Goal: Task Accomplishment & Management: Use online tool/utility

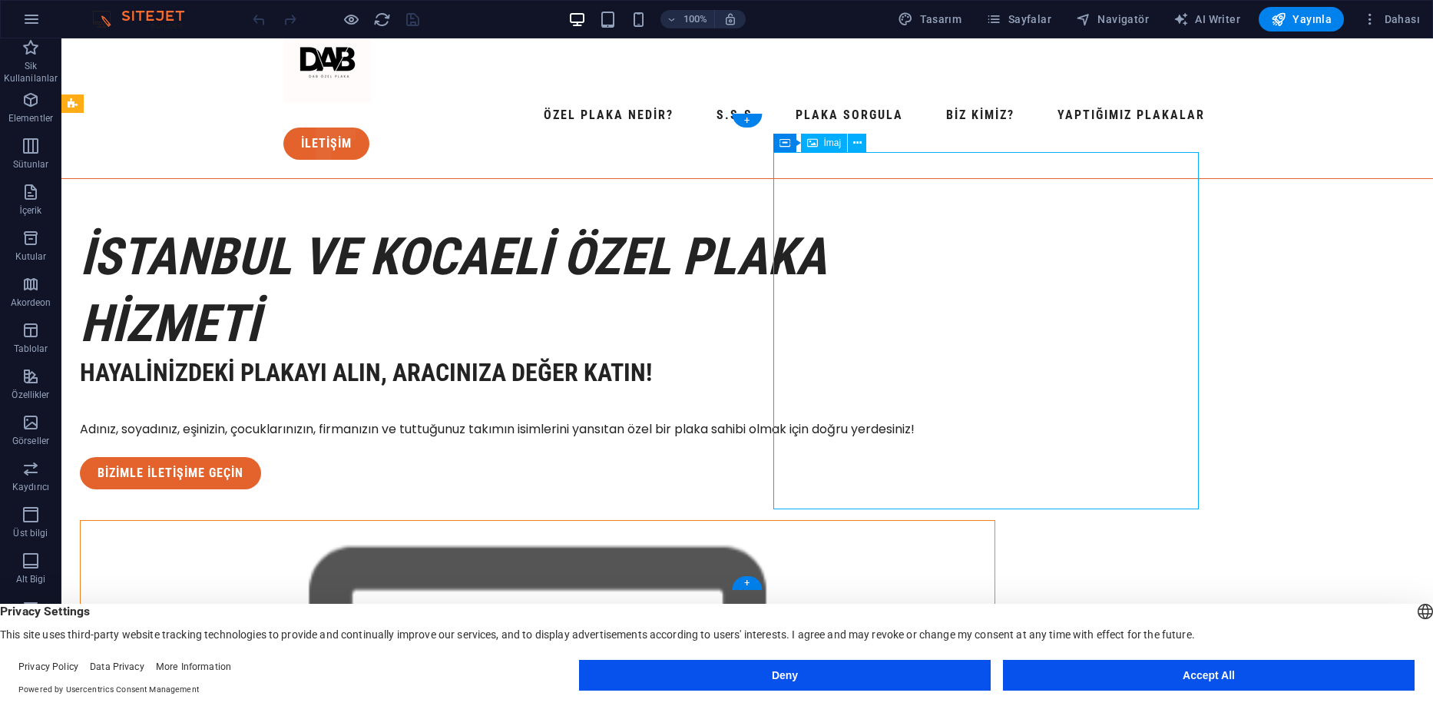
scroll to position [154, 0]
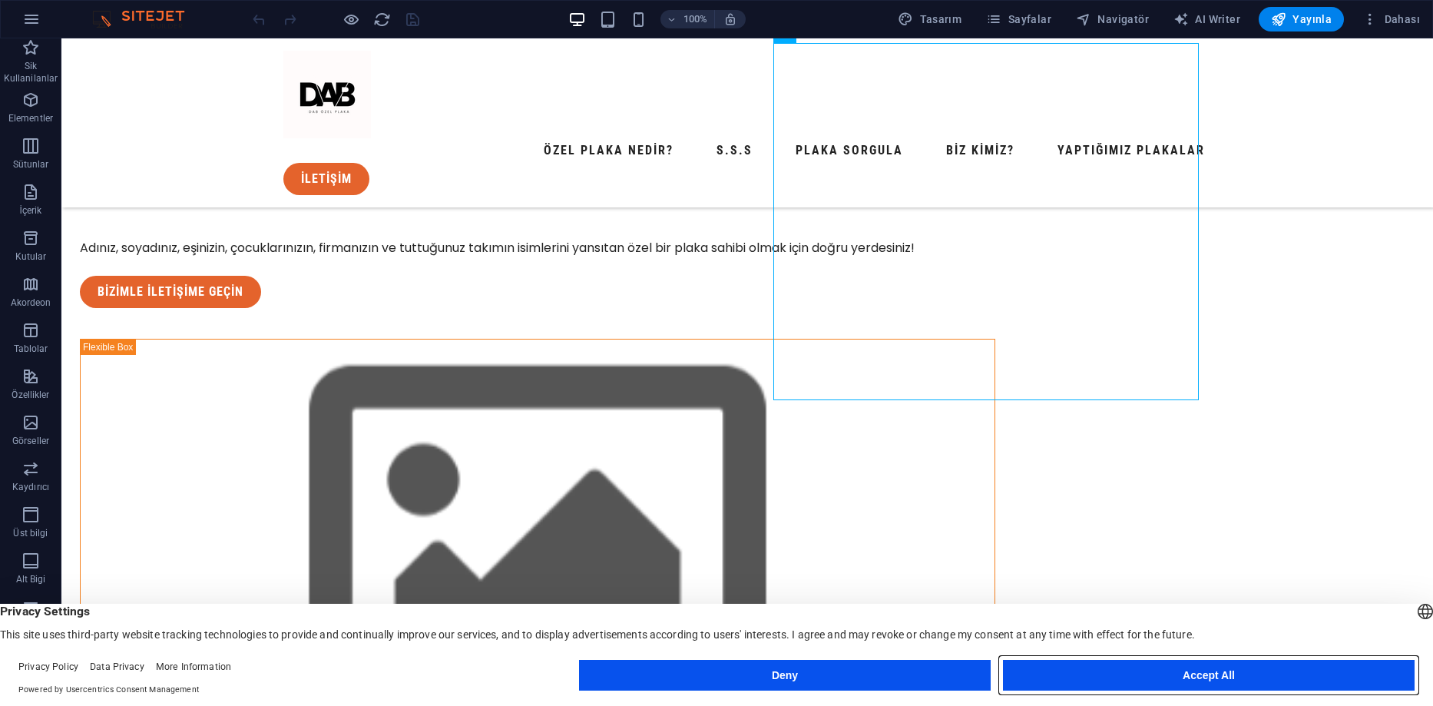
click at [1092, 668] on button "Accept All" at bounding box center [1209, 675] width 412 height 31
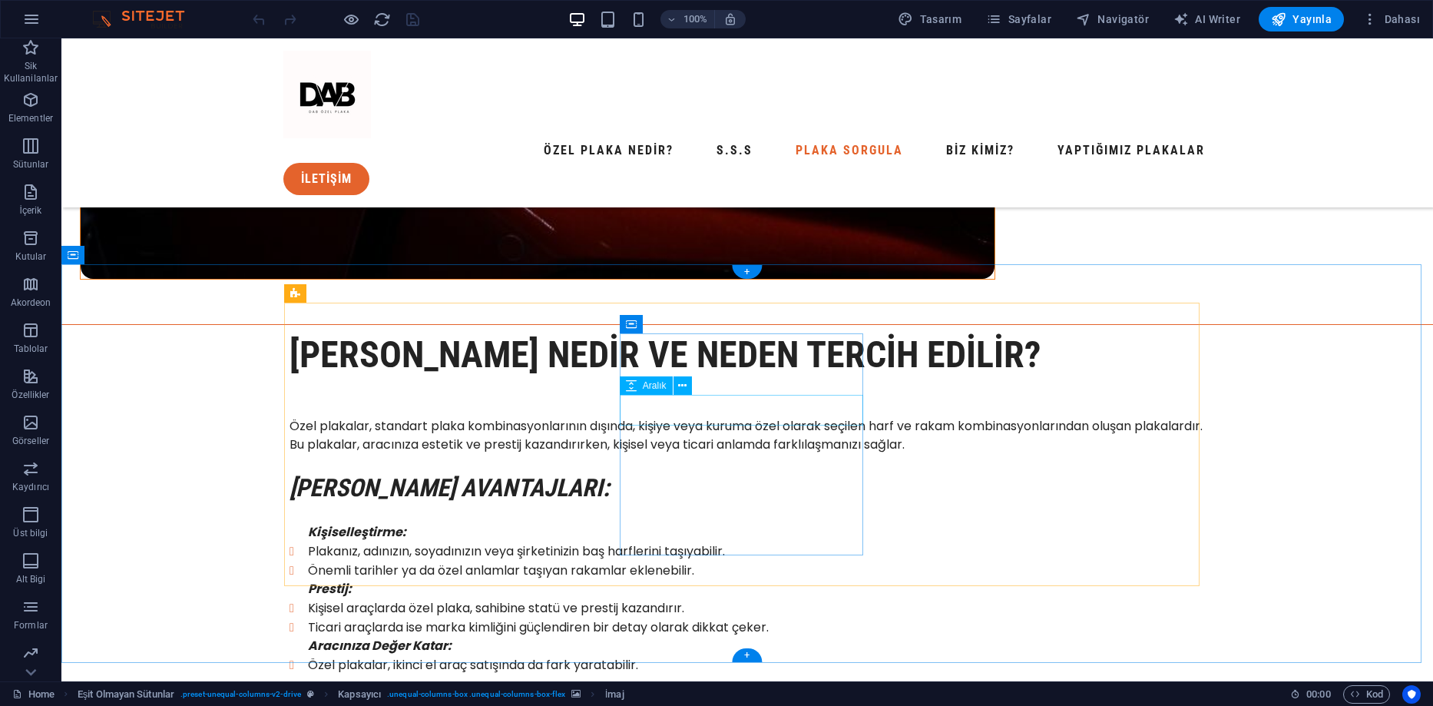
scroll to position [1613, 0]
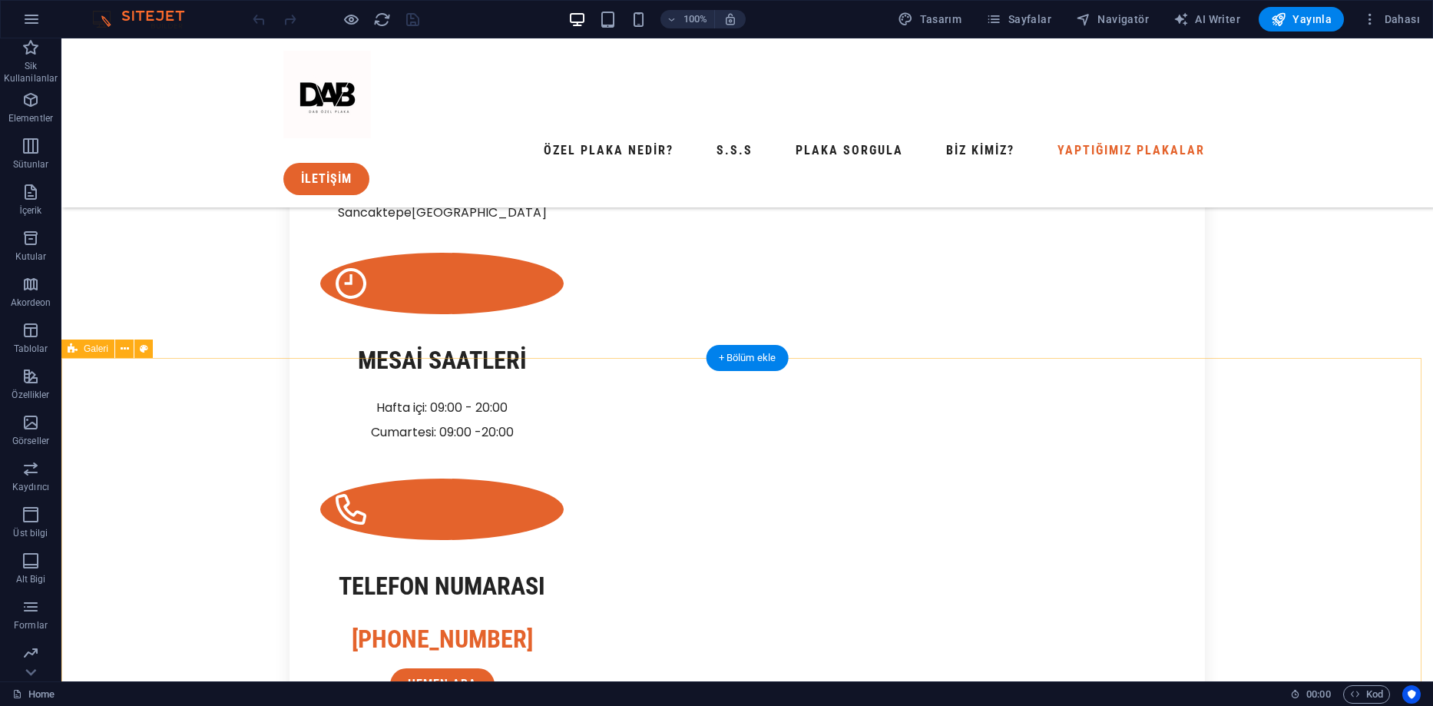
scroll to position [2532, 0]
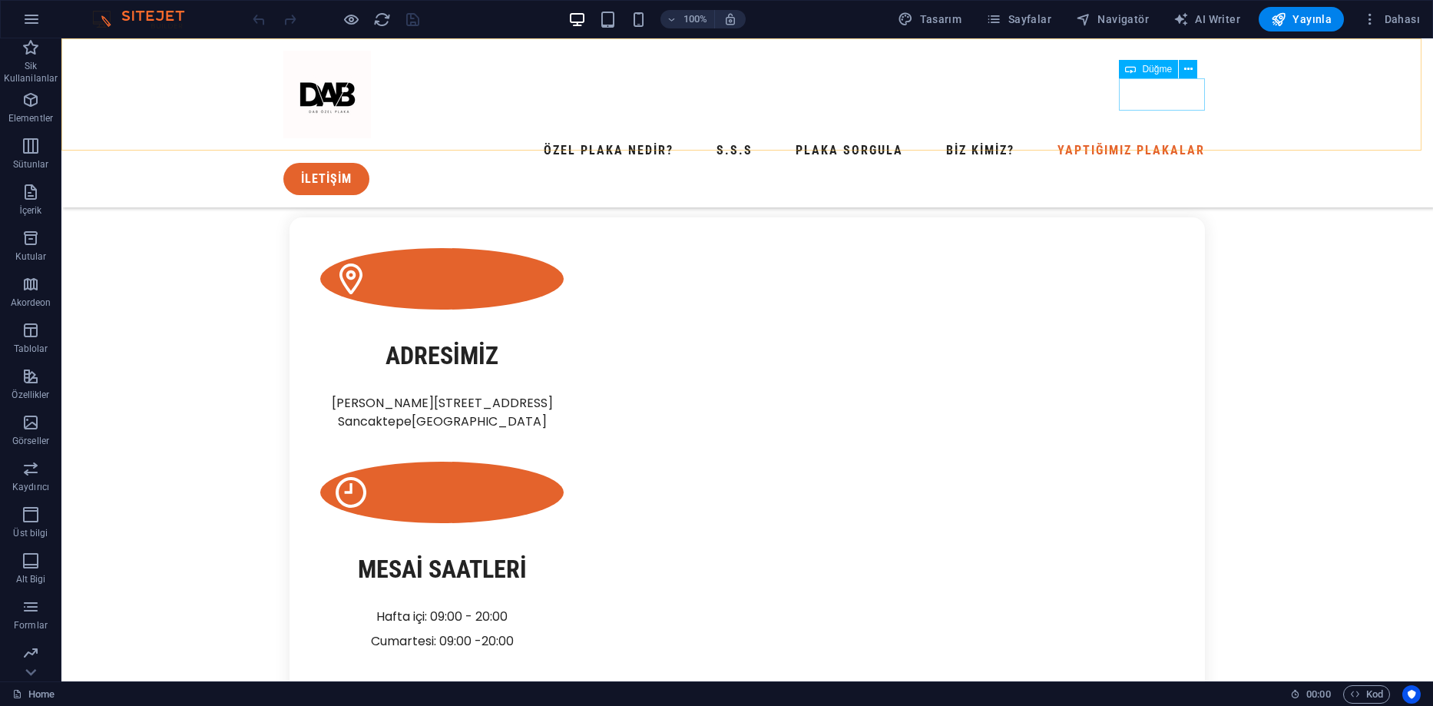
click at [1180, 163] on div "İletİŞİM" at bounding box center [747, 179] width 928 height 32
click at [1151, 163] on div "İletİŞİM" at bounding box center [747, 179] width 928 height 32
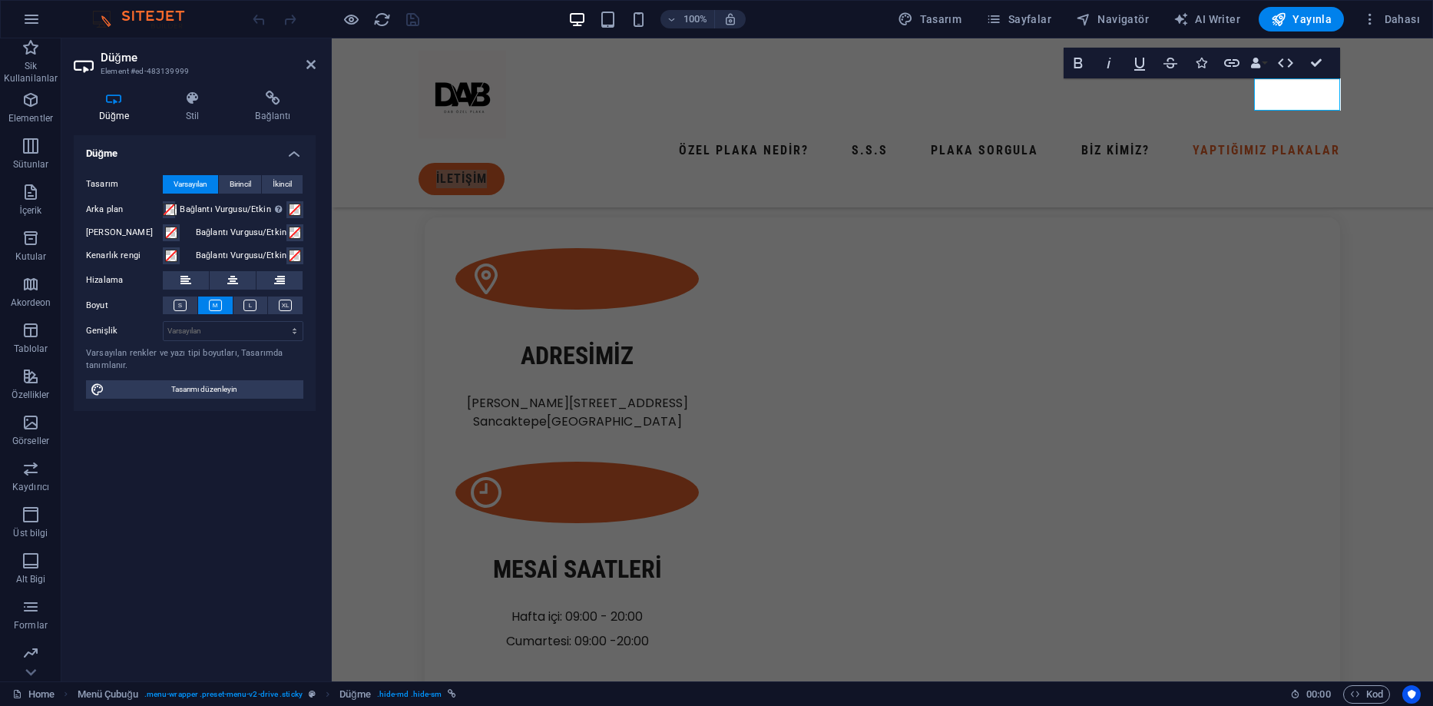
click at [304, 61] on h2 "Düğme" at bounding box center [208, 58] width 215 height 14
click at [309, 61] on icon at bounding box center [310, 64] width 9 height 12
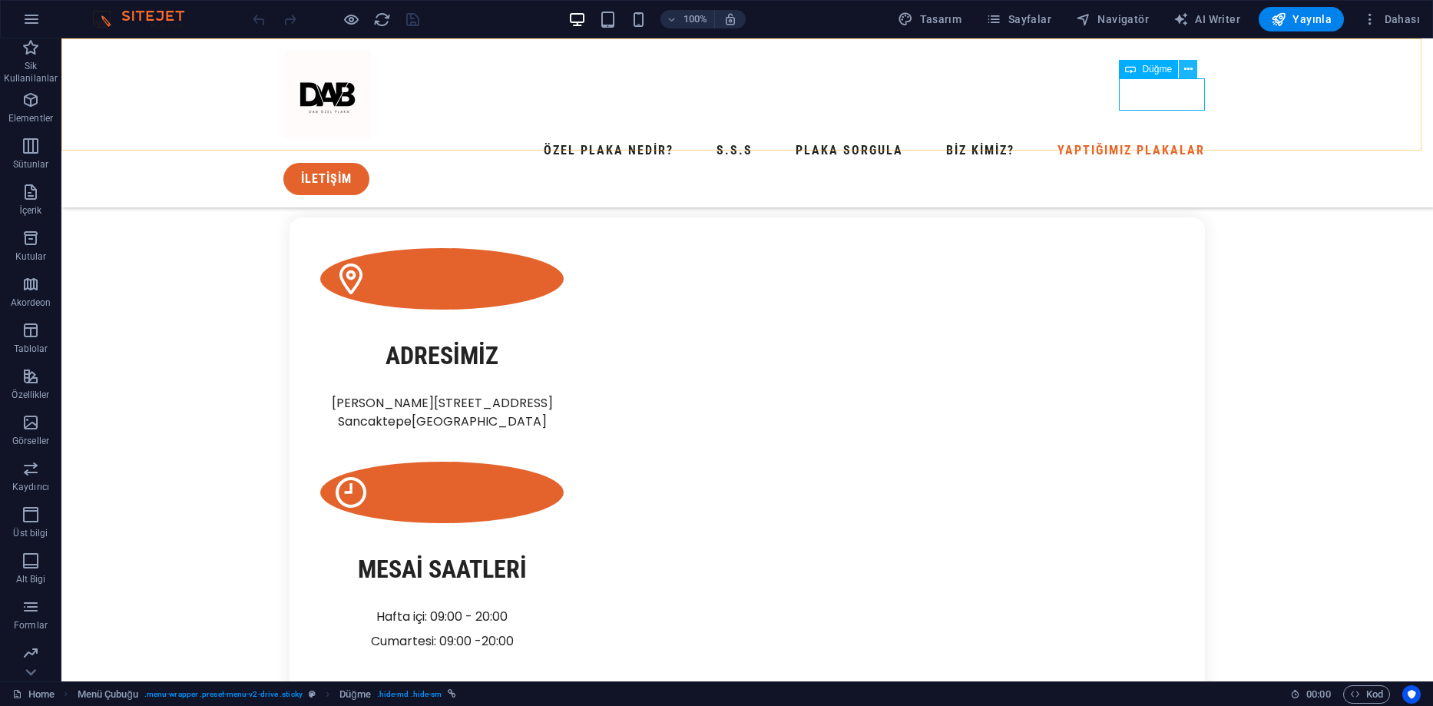
click at [1183, 68] on button at bounding box center [1188, 69] width 18 height 18
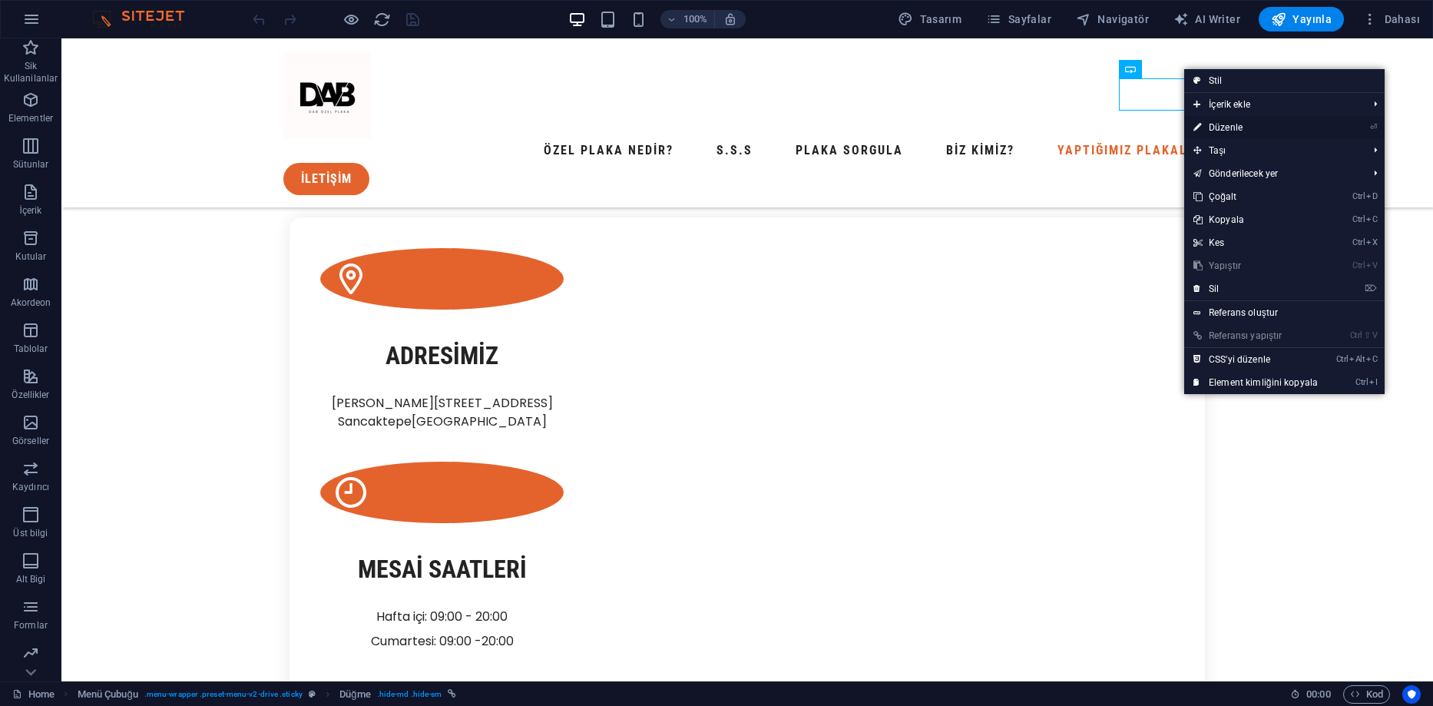
click at [1227, 123] on link "⏎ Düzenle" at bounding box center [1255, 127] width 143 height 23
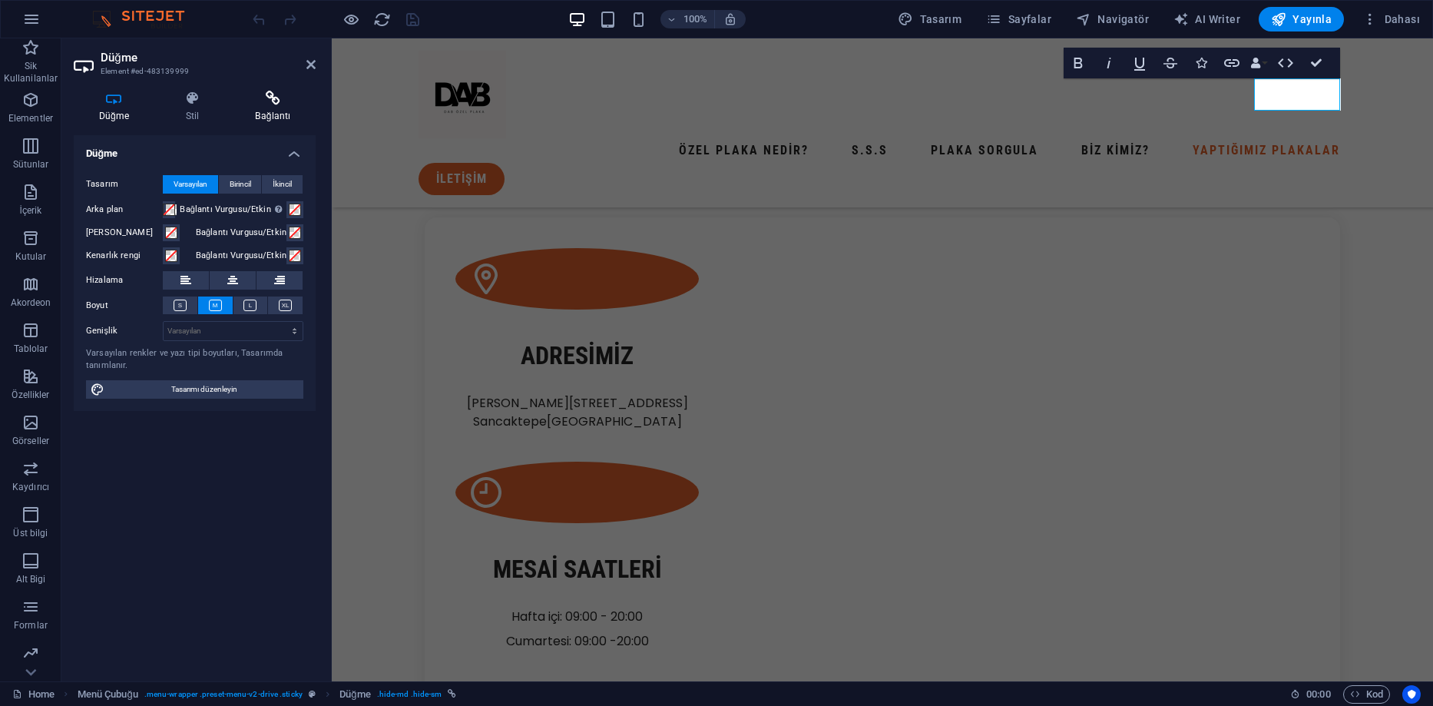
click at [274, 100] on icon at bounding box center [272, 98] width 85 height 15
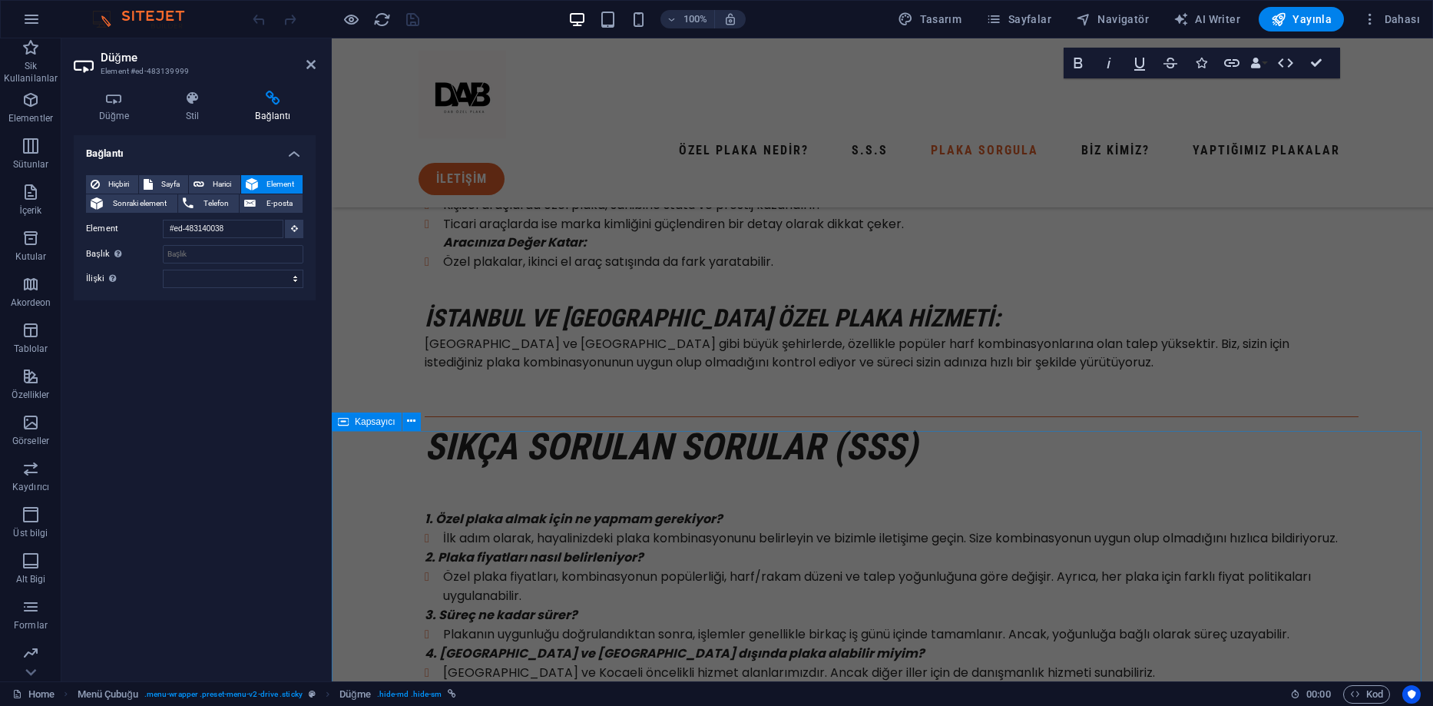
scroll to position [2188, 0]
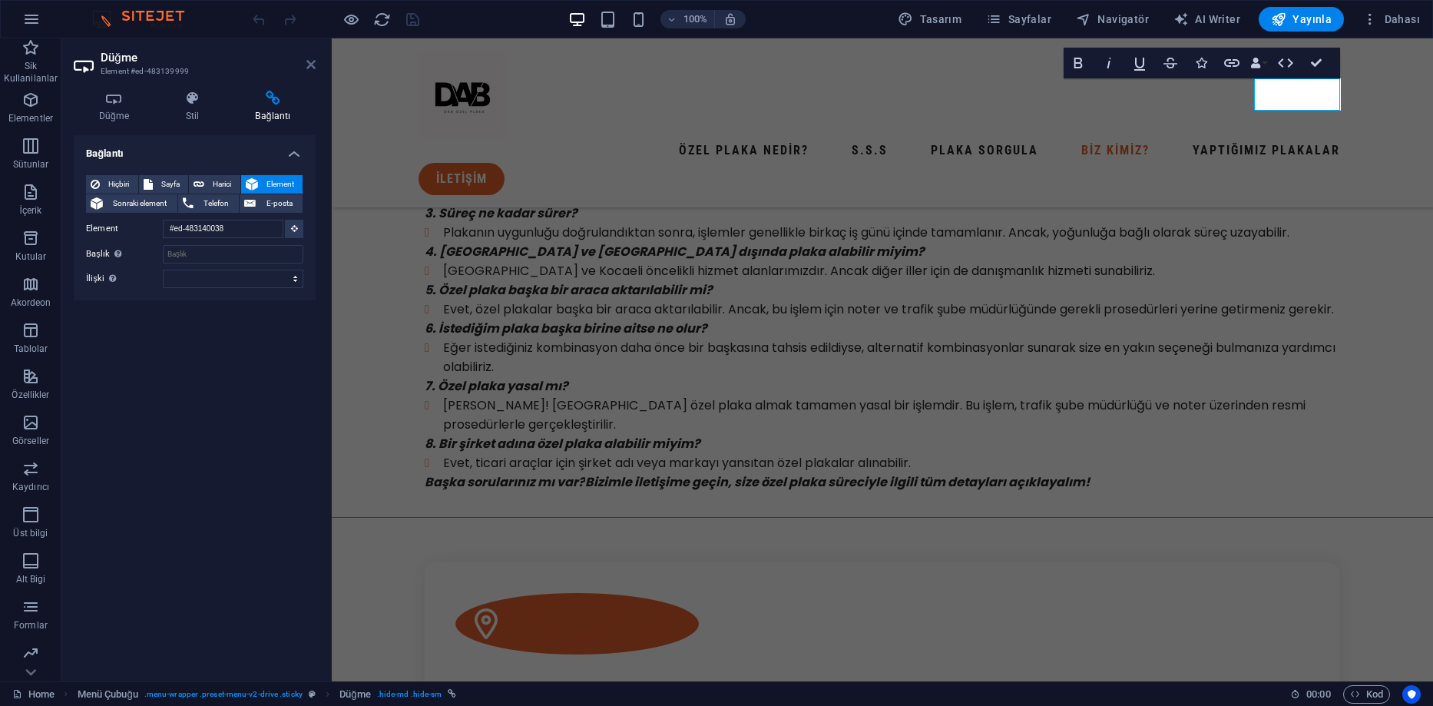
click at [307, 61] on icon at bounding box center [310, 64] width 9 height 12
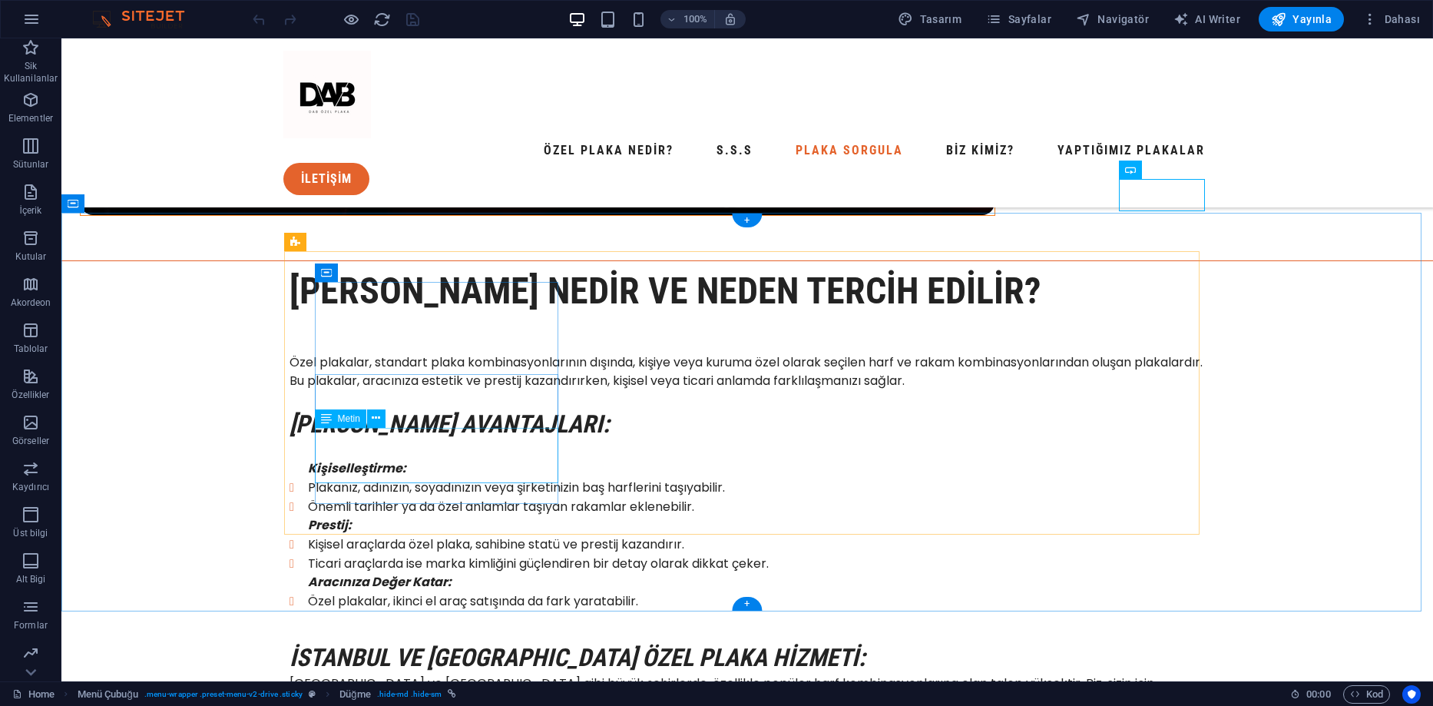
scroll to position [1419, 0]
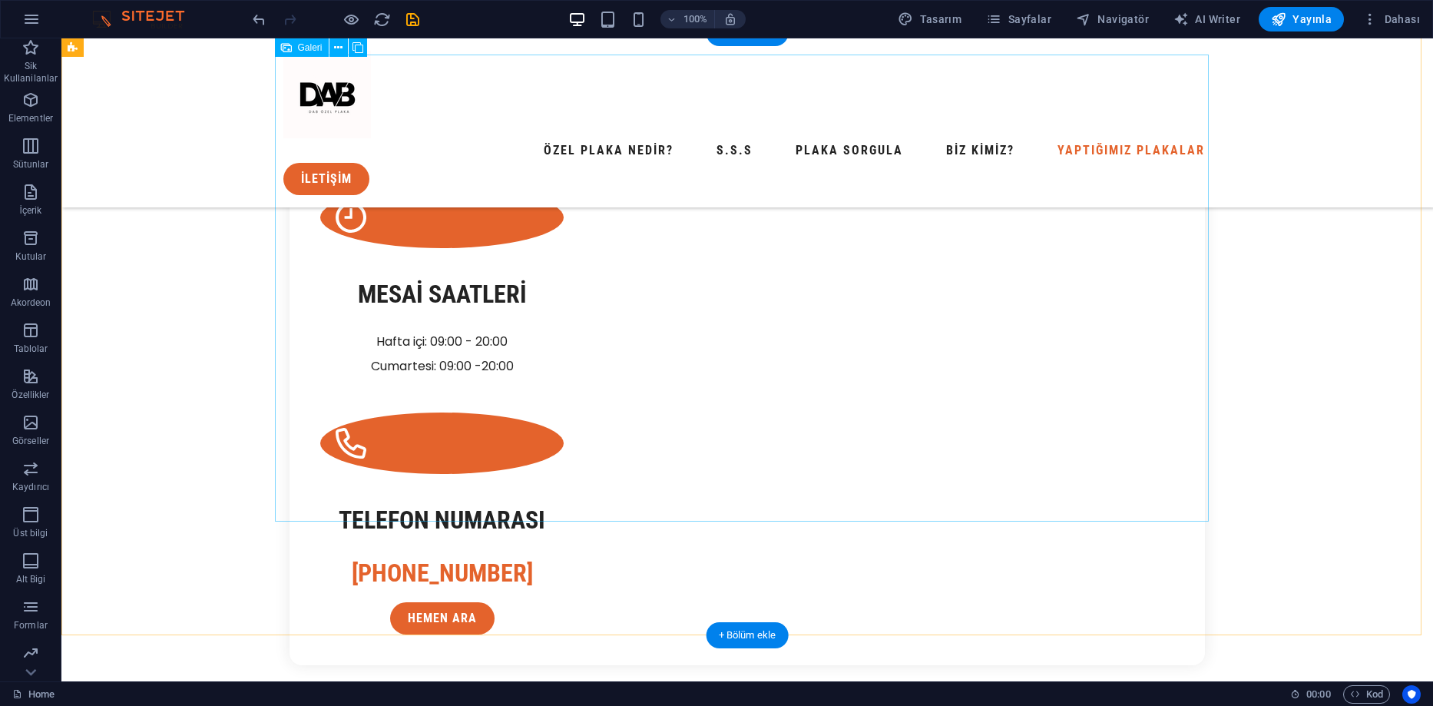
scroll to position [2765, 0]
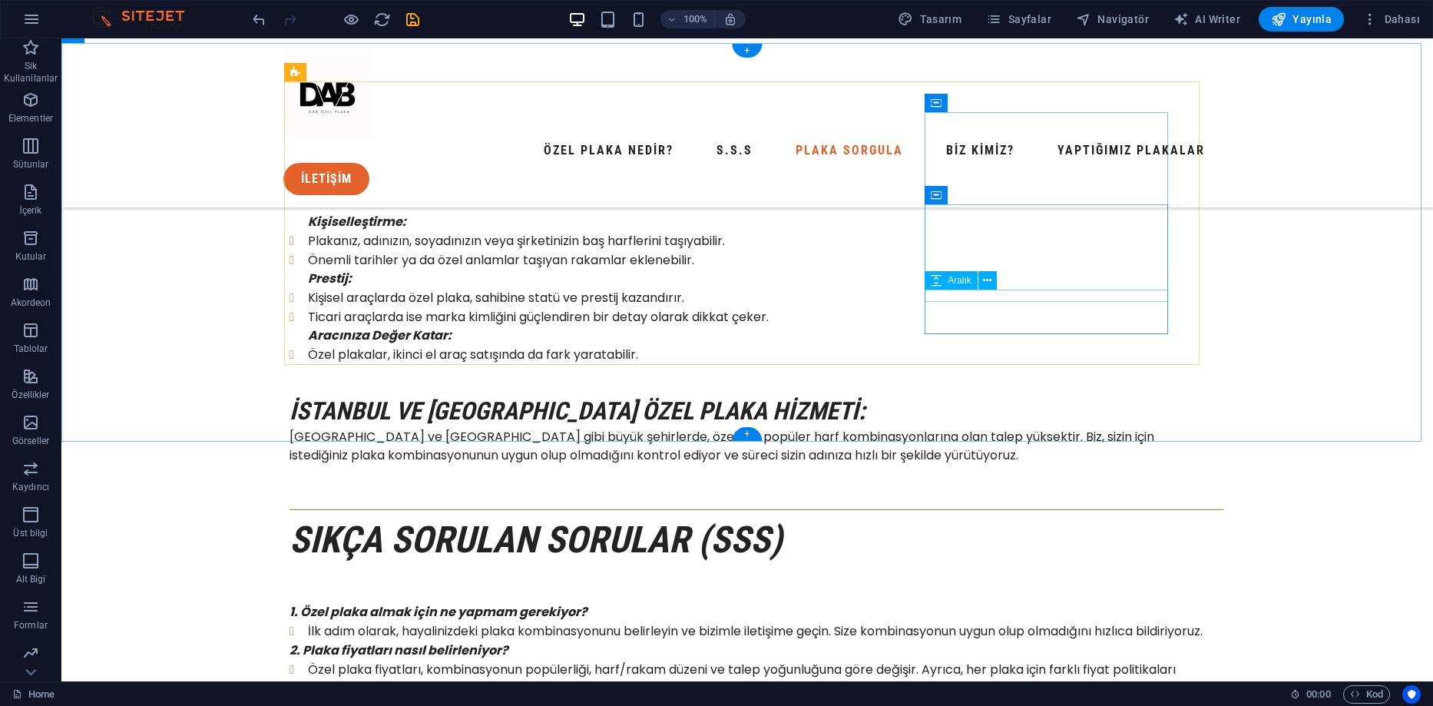
scroll to position [1613, 0]
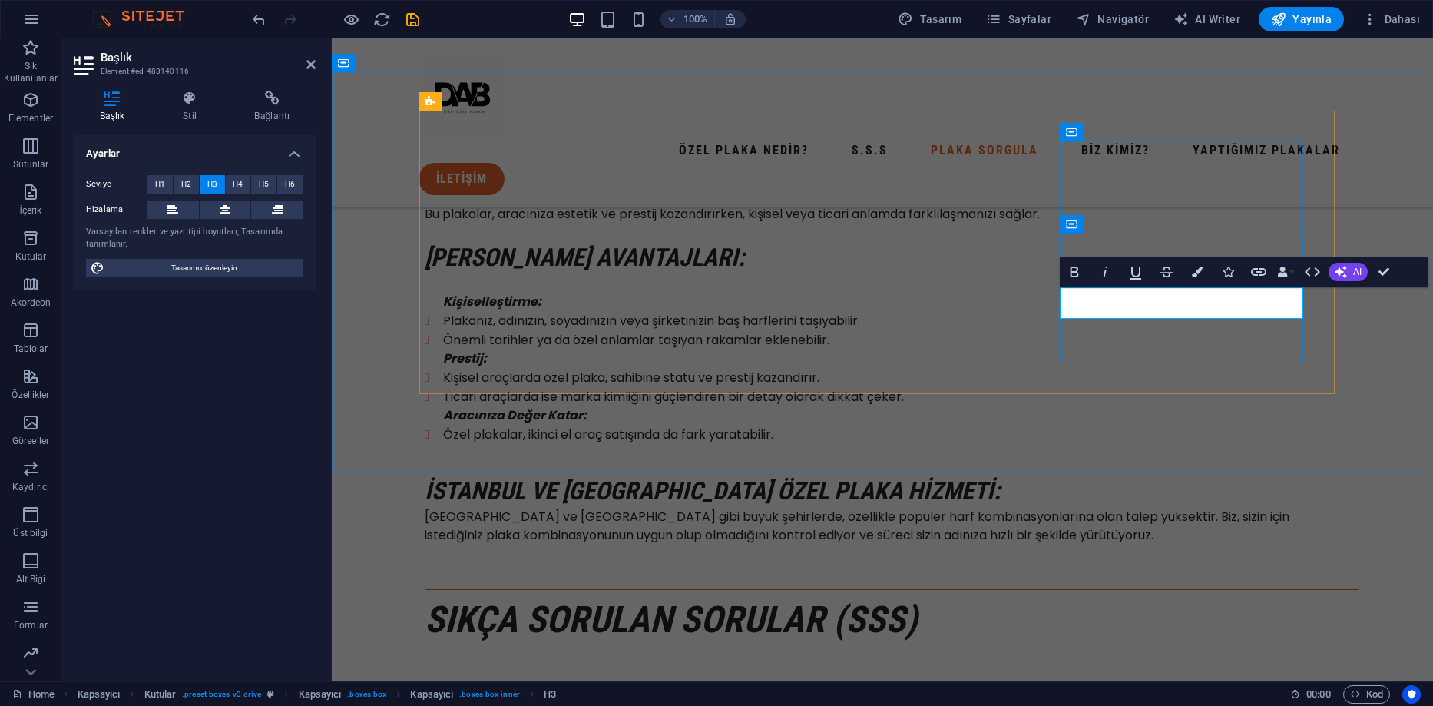
drag, startPoint x: 1284, startPoint y: 302, endPoint x: 1087, endPoint y: 301, distance: 197.4
drag, startPoint x: 1386, startPoint y: 273, endPoint x: 1278, endPoint y: 269, distance: 108.4
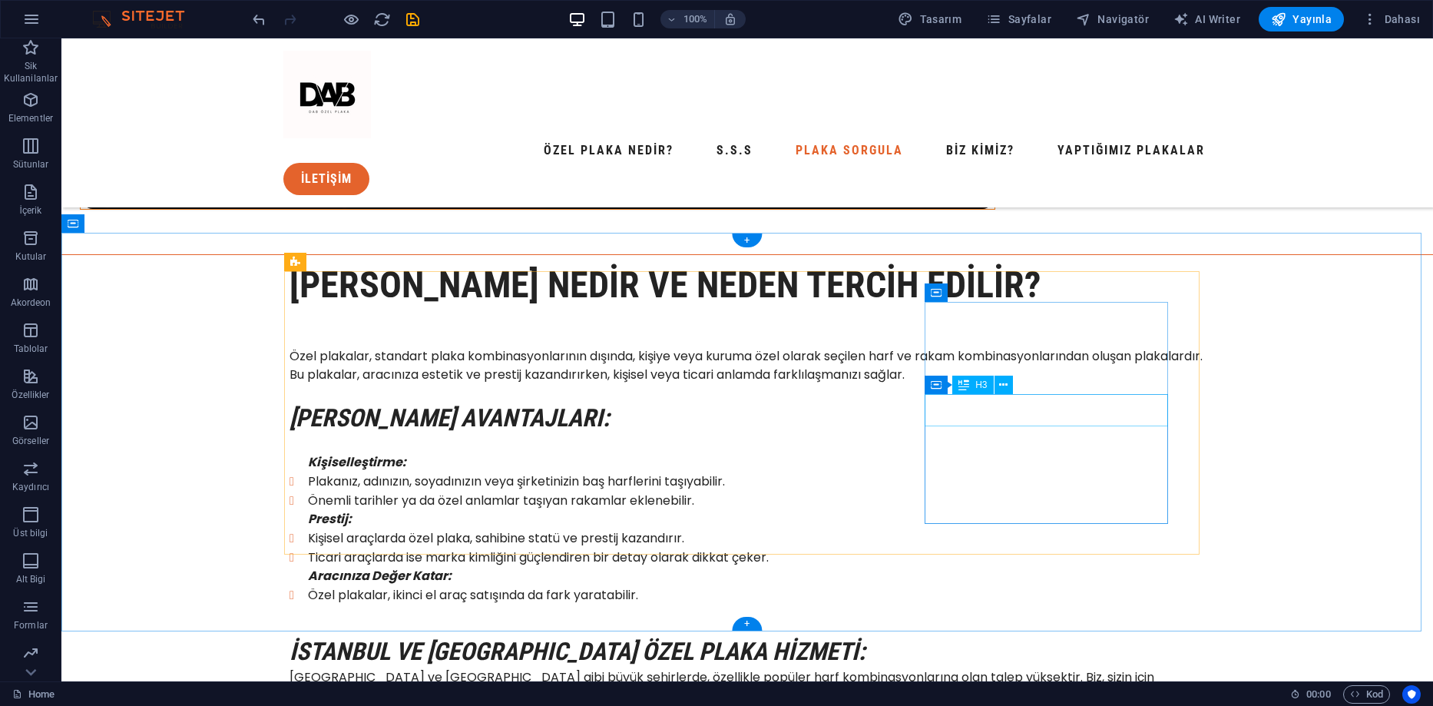
scroll to position [1611, 0]
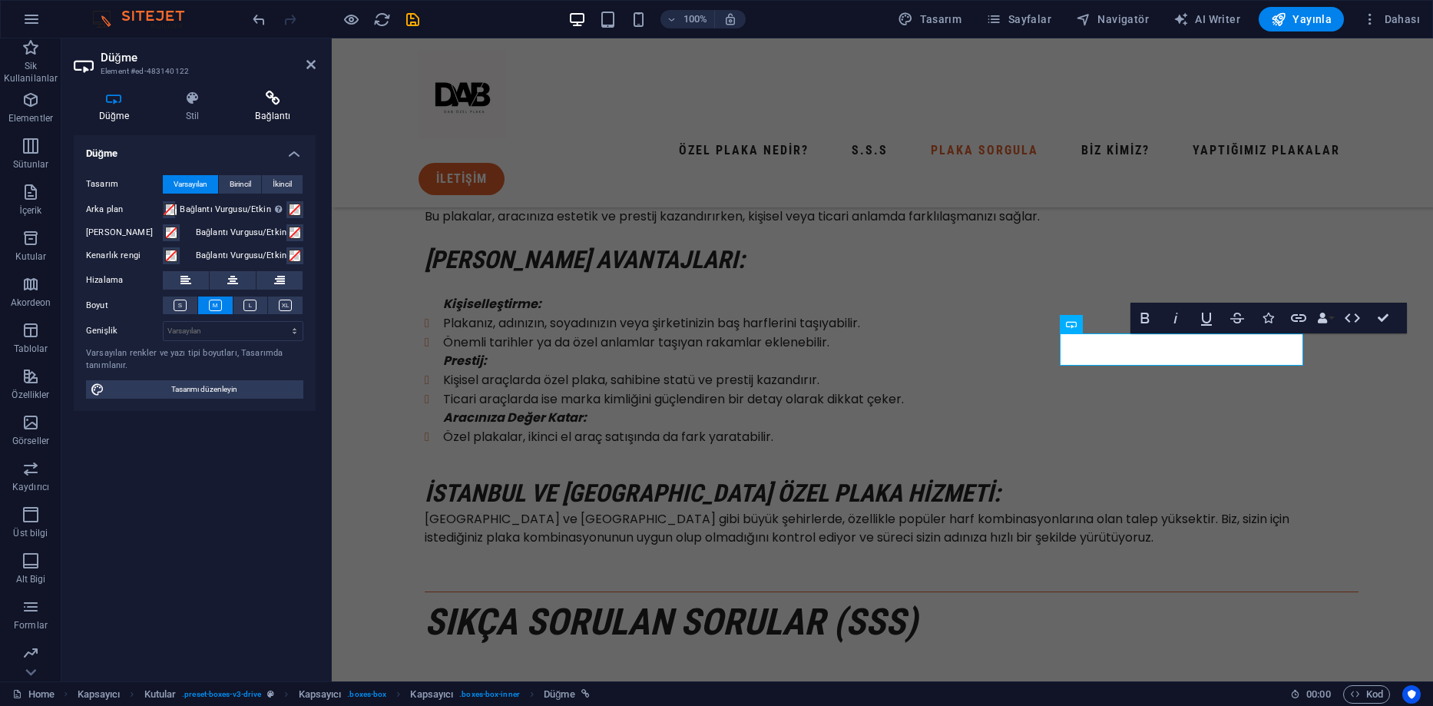
click at [264, 97] on icon at bounding box center [272, 98] width 85 height 15
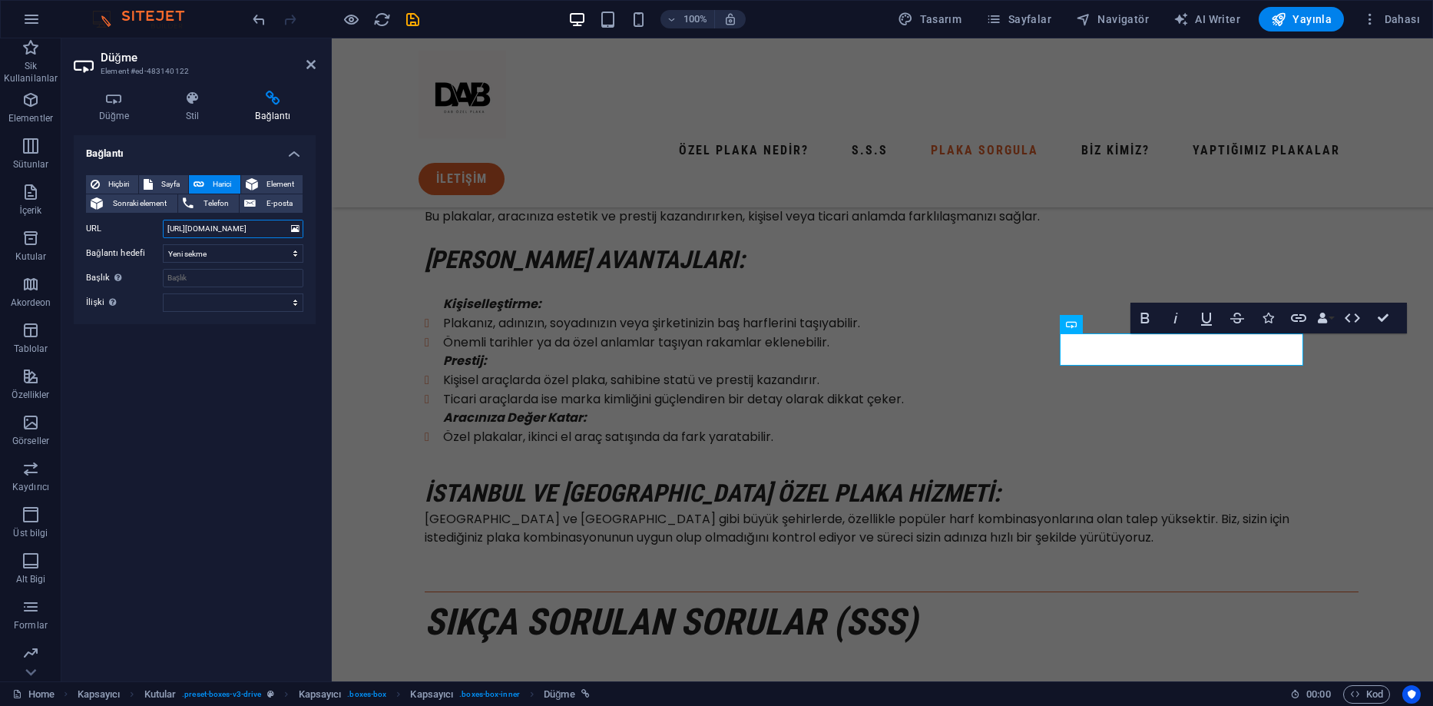
drag, startPoint x: 232, startPoint y: 229, endPoint x: 284, endPoint y: 233, distance: 52.4
click at [284, 233] on input "[URL][DOMAIN_NAME]" at bounding box center [233, 229] width 141 height 18
type input "[URL][DOMAIN_NAME]"
click at [189, 362] on div "Bağlantı Hiçbiri Sayfa Harici Element Sonraki element Telefon E-posta Sayfa Hom…" at bounding box center [195, 402] width 242 height 534
click at [290, 152] on h4 "Bağlantı" at bounding box center [195, 149] width 242 height 28
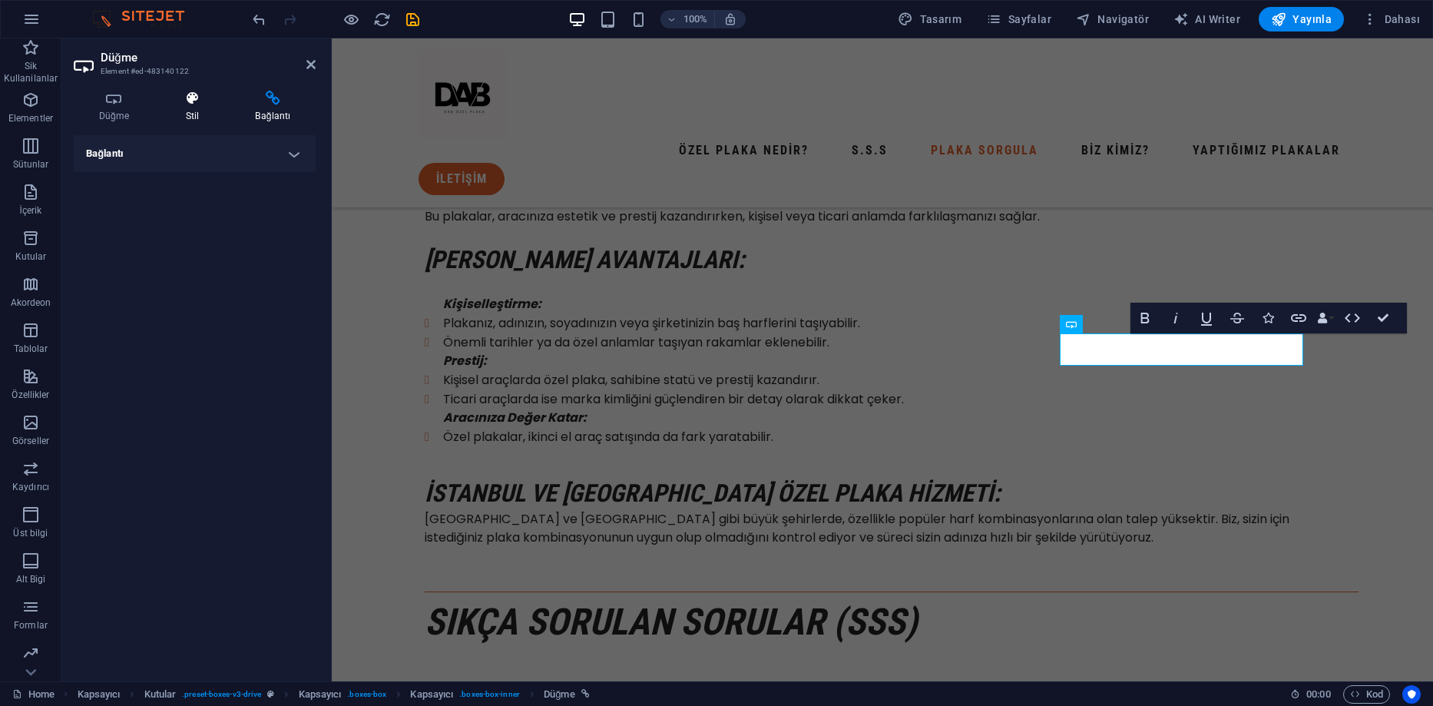
click at [202, 99] on icon at bounding box center [193, 98] width 64 height 15
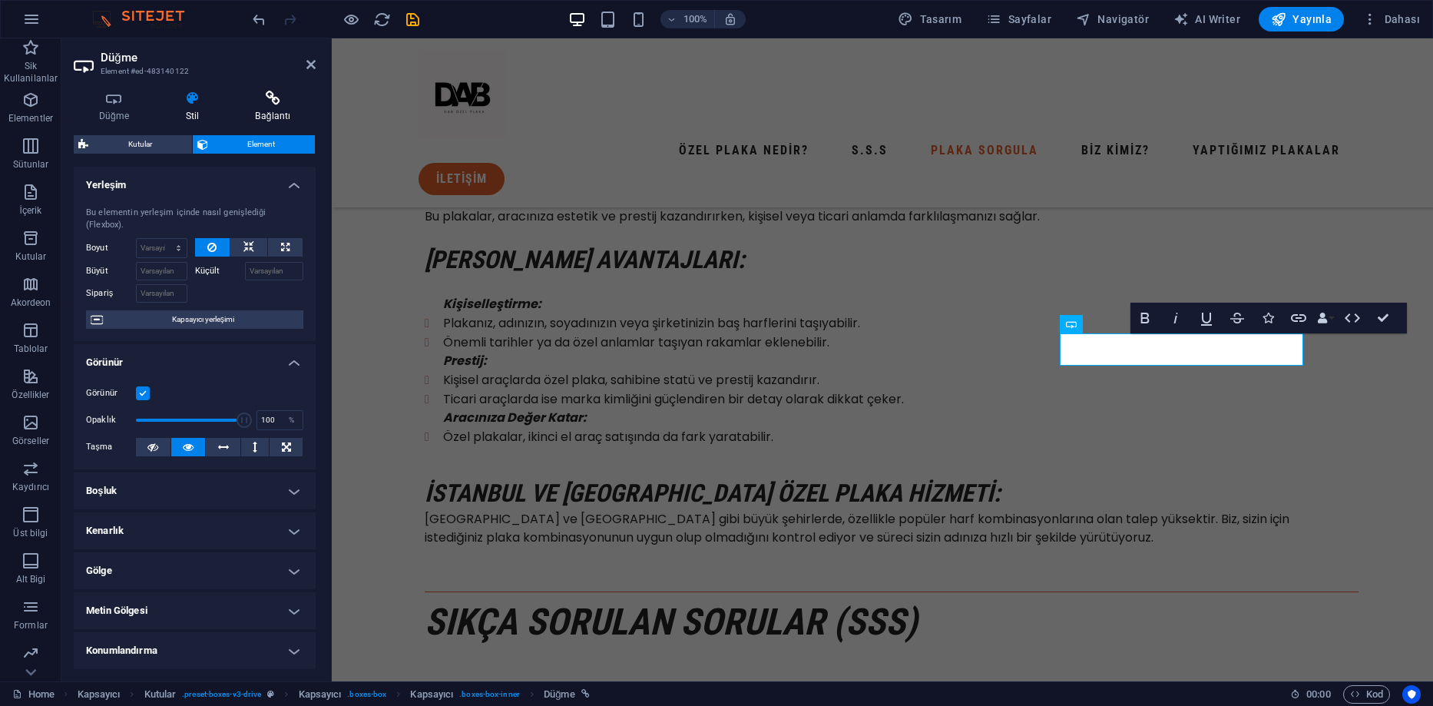
click at [277, 116] on h4 "Bağlantı" at bounding box center [272, 107] width 85 height 32
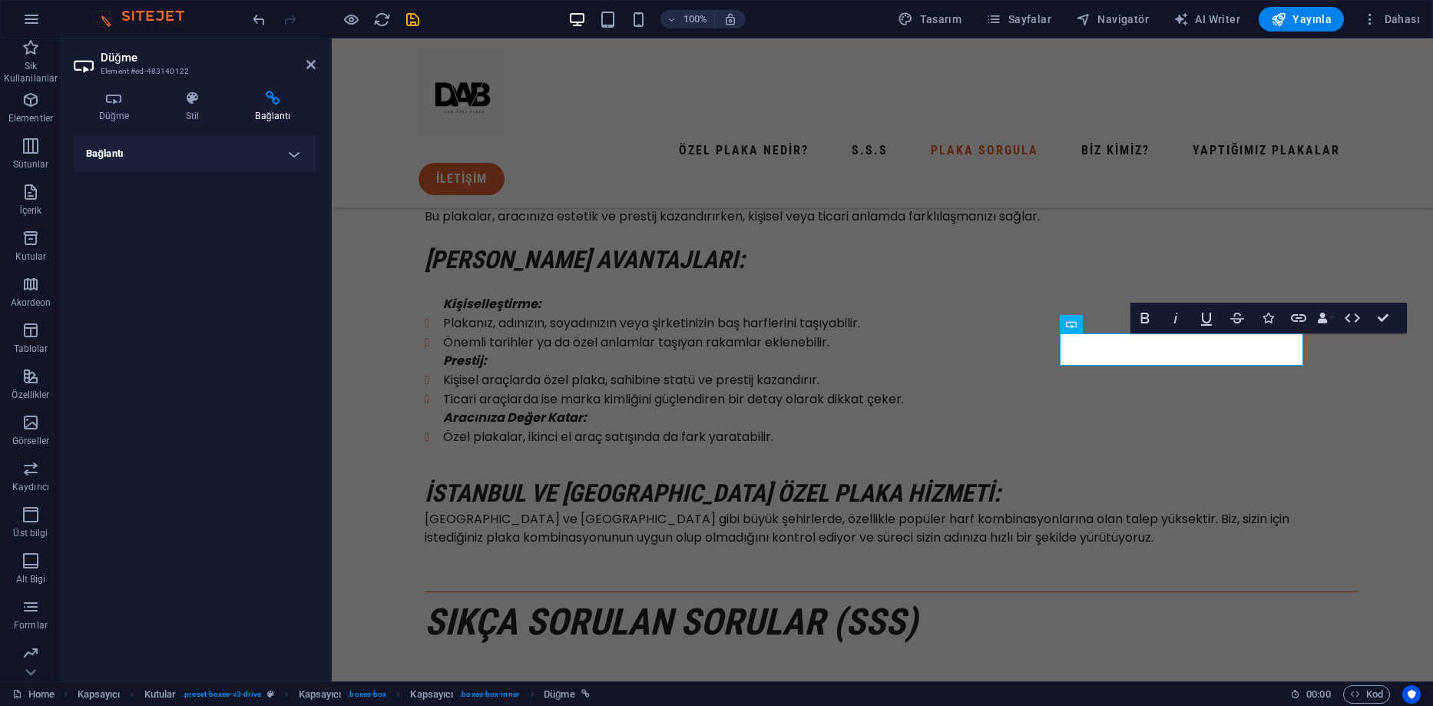
click at [296, 155] on h4 "Bağlantı" at bounding box center [195, 153] width 242 height 37
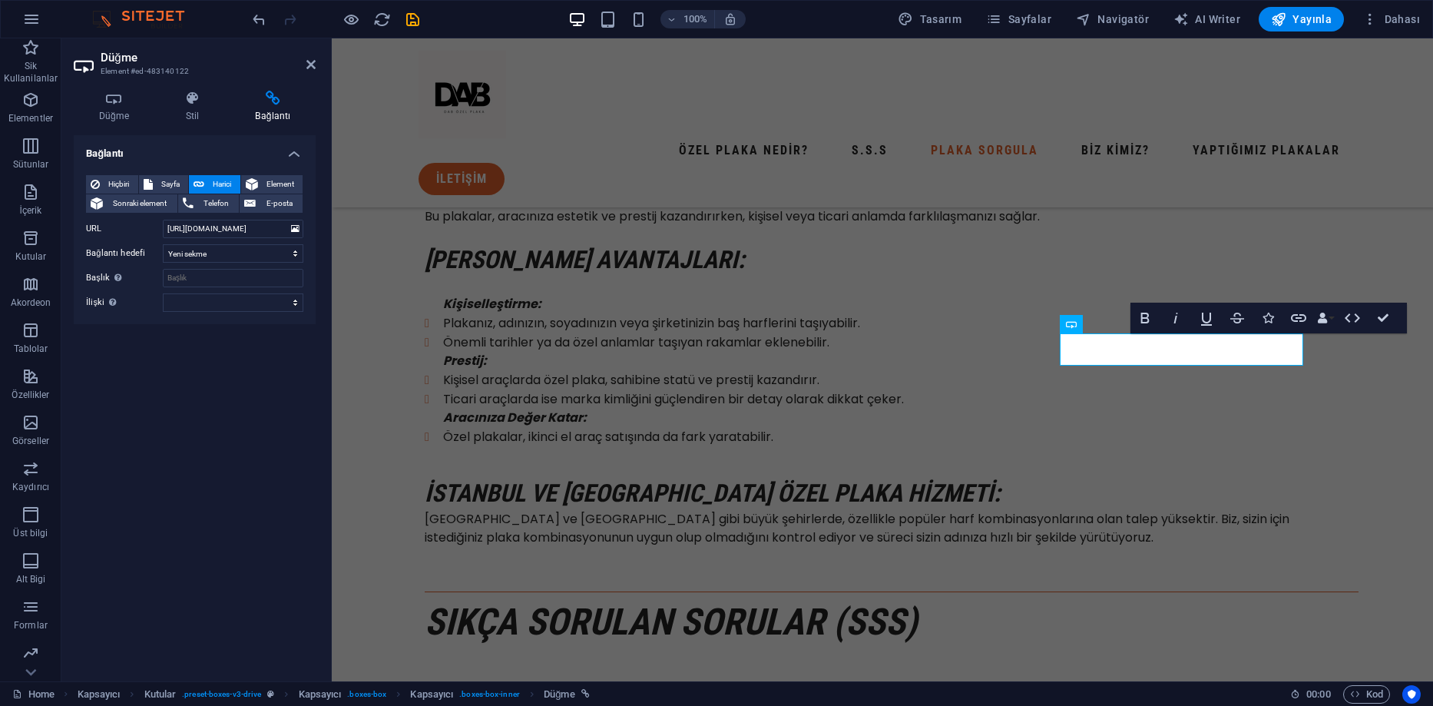
drag, startPoint x: 216, startPoint y: 377, endPoint x: 247, endPoint y: 317, distance: 67.3
click at [217, 379] on div "Bağlantı Hiçbiri Sayfa Harici Element Sonraki element Telefon E-posta Sayfa Hom…" at bounding box center [195, 402] width 242 height 534
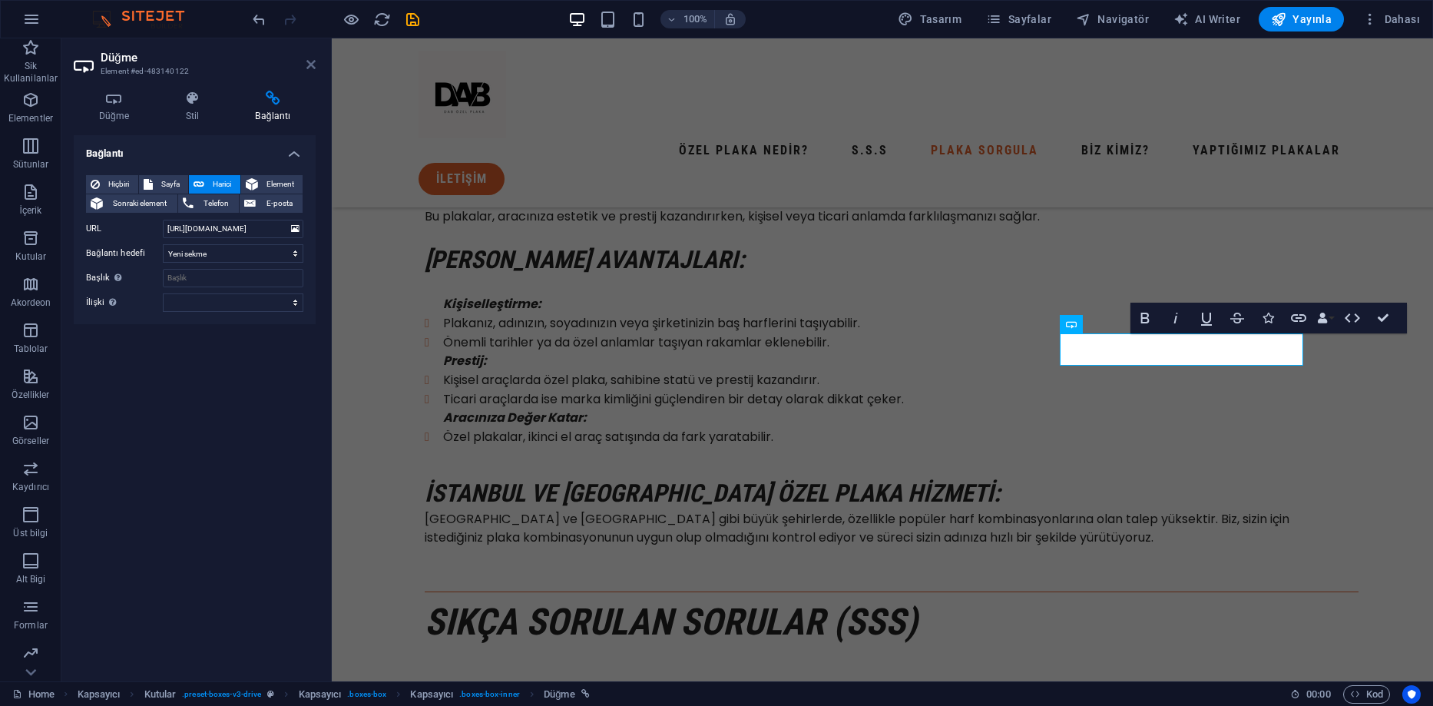
click at [306, 63] on icon at bounding box center [310, 64] width 9 height 12
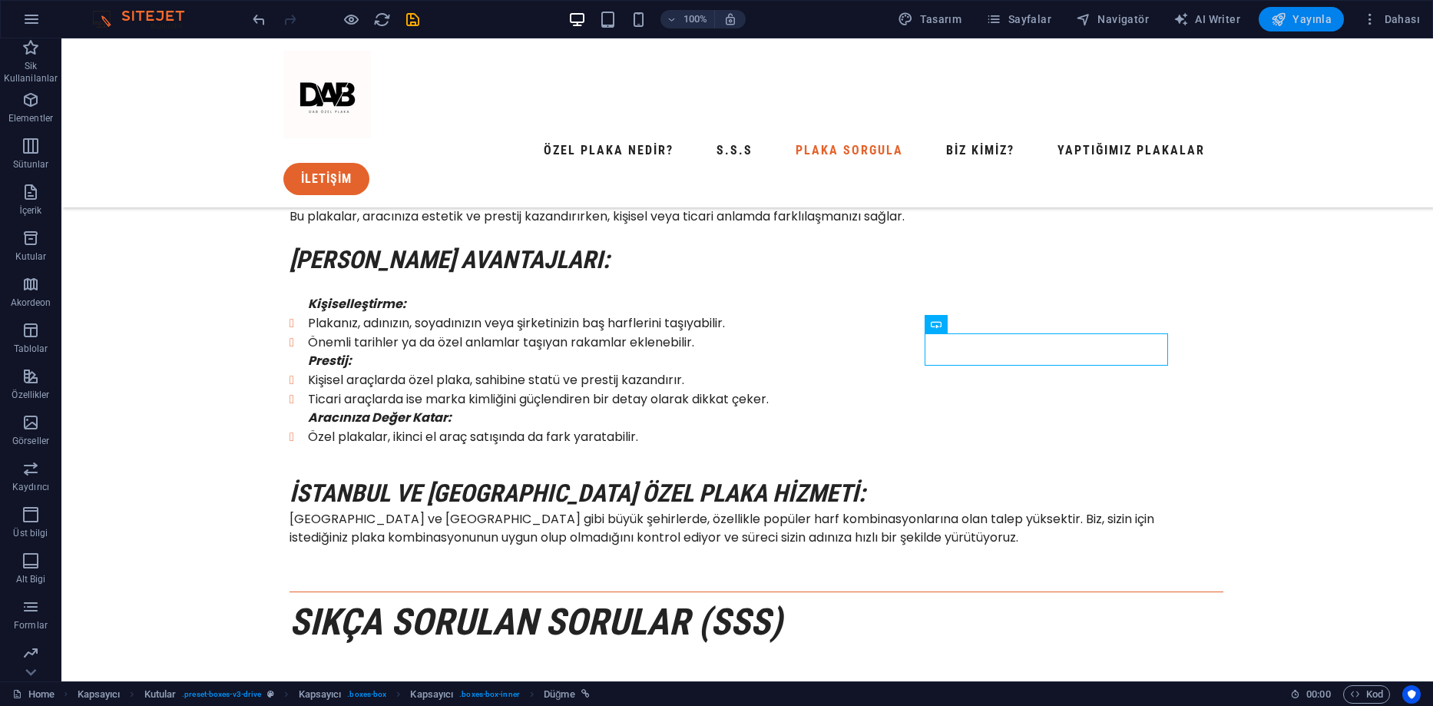
click at [1326, 25] on span "Yayınla" at bounding box center [1301, 19] width 61 height 15
